Goal: Communication & Community: Answer question/provide support

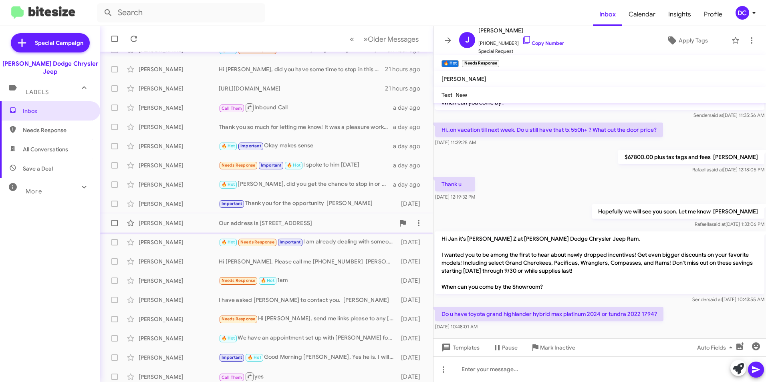
scroll to position [80, 0]
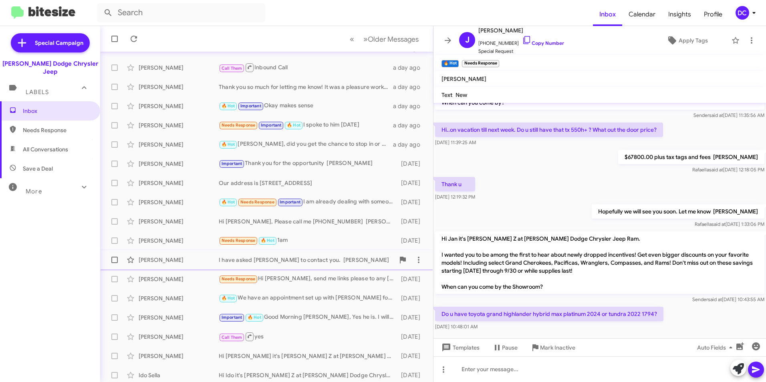
click at [185, 258] on div "[PERSON_NAME]" at bounding box center [179, 260] width 80 height 8
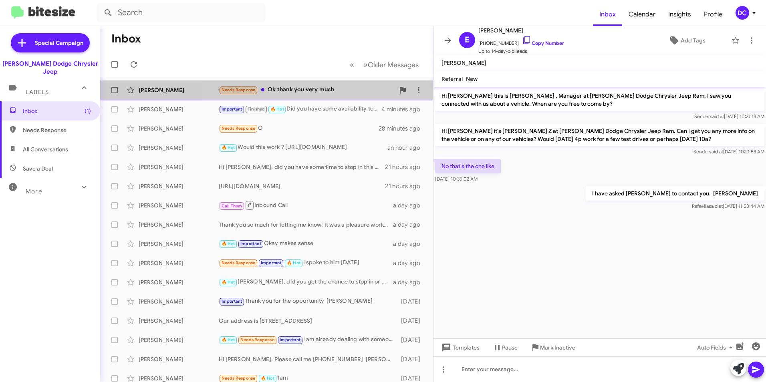
click at [317, 92] on div "Needs Response Ok thank you very much" at bounding box center [307, 89] width 176 height 9
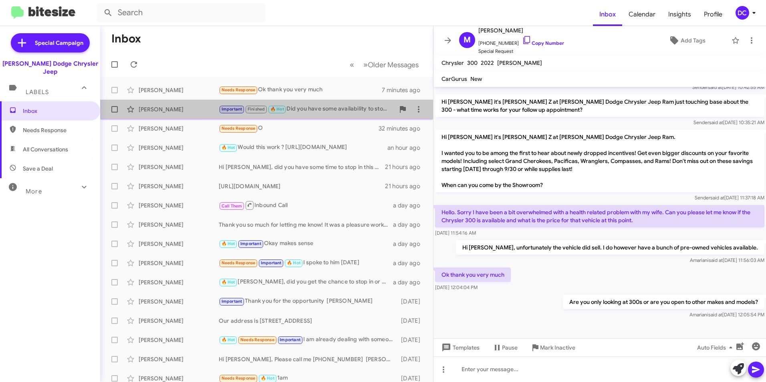
click at [338, 107] on div "Important Finished 🔥 Hot Did you have some availability to stop in [DATE]?" at bounding box center [307, 109] width 176 height 9
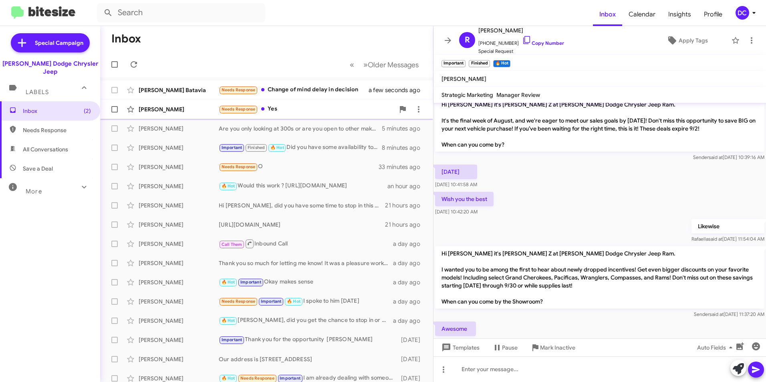
click at [179, 106] on div "[PERSON_NAME]" at bounding box center [179, 109] width 80 height 8
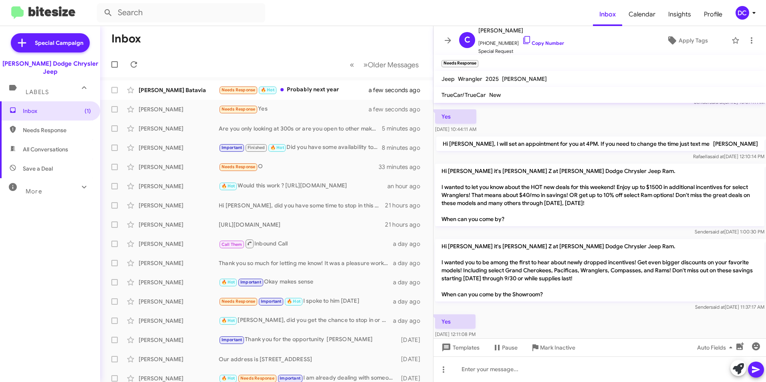
scroll to position [180, 0]
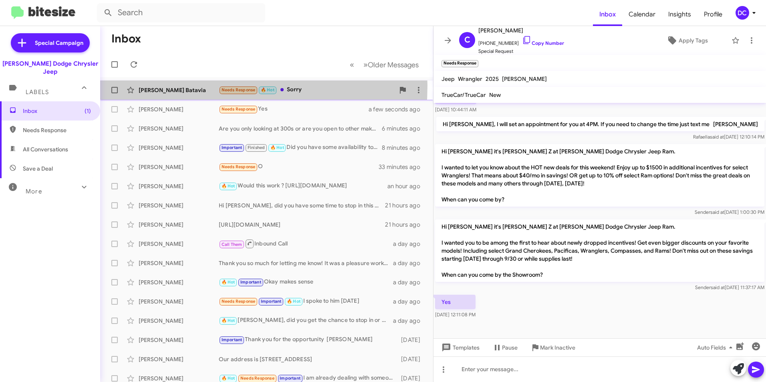
click at [170, 86] on div "[PERSON_NAME] Needs Response 🔥 Hot Sorry a few seconds ago" at bounding box center [267, 90] width 320 height 16
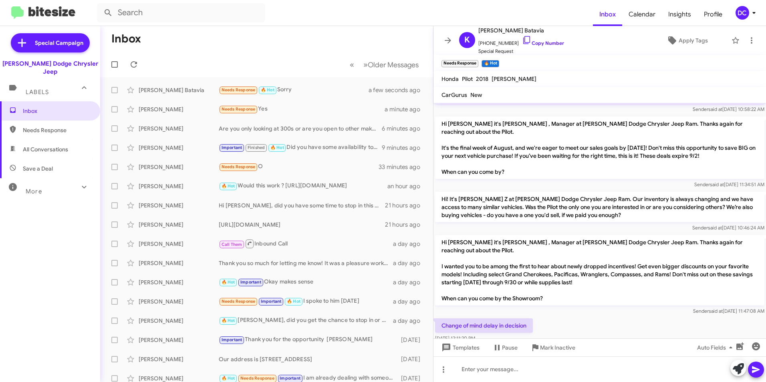
scroll to position [41, 0]
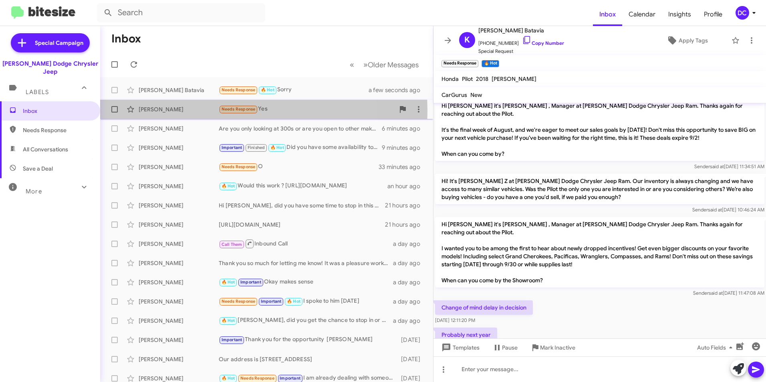
click at [198, 111] on div "[PERSON_NAME]" at bounding box center [179, 109] width 80 height 8
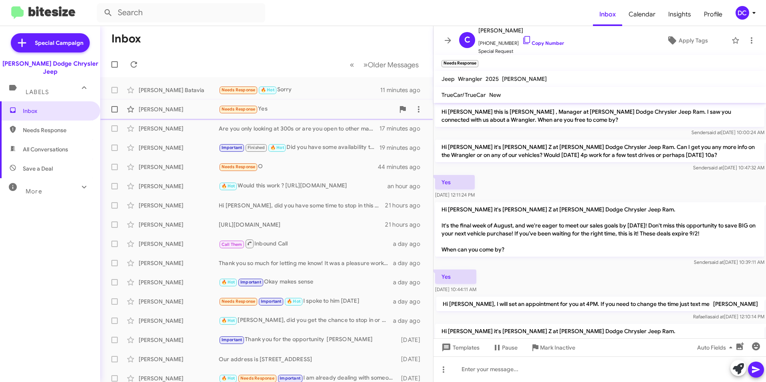
click at [187, 109] on div "[PERSON_NAME]" at bounding box center [179, 109] width 80 height 8
